Goal: Find specific page/section: Find specific page/section

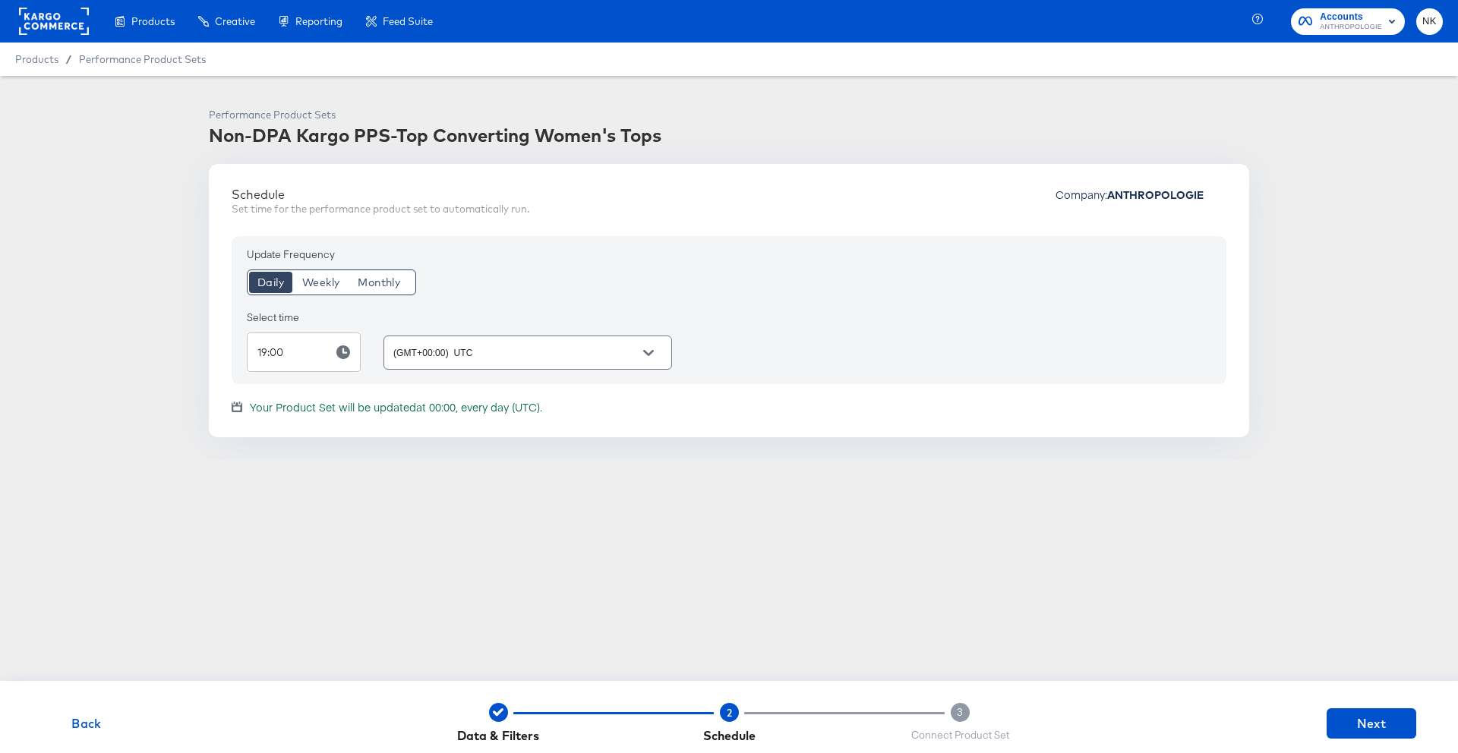
click at [69, 14] on rect at bounding box center [54, 21] width 70 height 27
click at [38, 11] on rect at bounding box center [54, 21] width 70 height 27
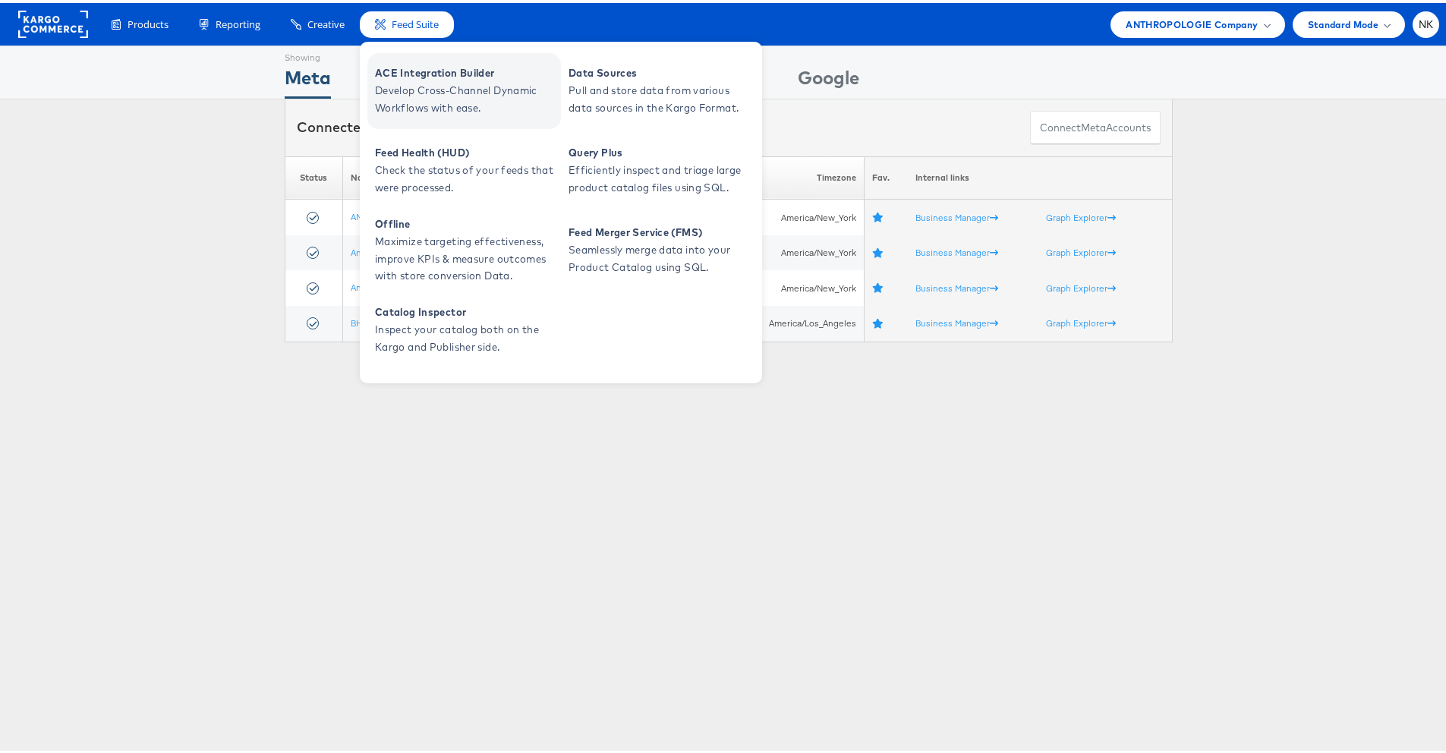
click at [408, 65] on span "ACE Integration Builder" at bounding box center [466, 69] width 182 height 17
